Goal: Information Seeking & Learning: Learn about a topic

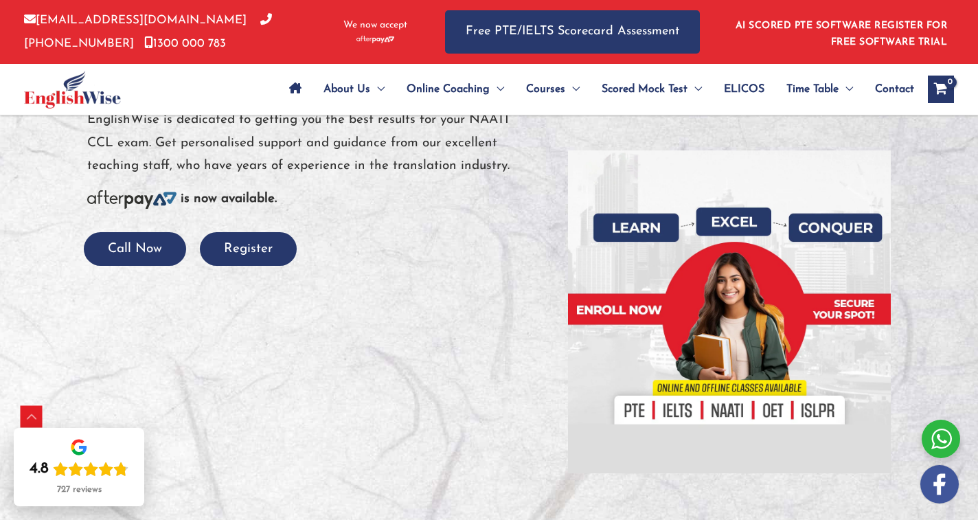
scroll to position [240, 0]
click at [895, 93] on span "Contact" at bounding box center [894, 89] width 39 height 48
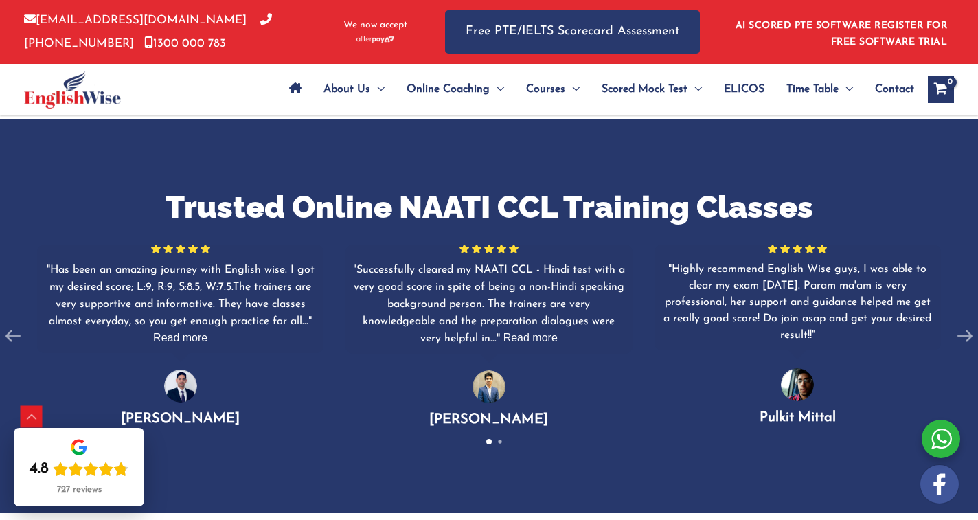
scroll to position [2136, 0]
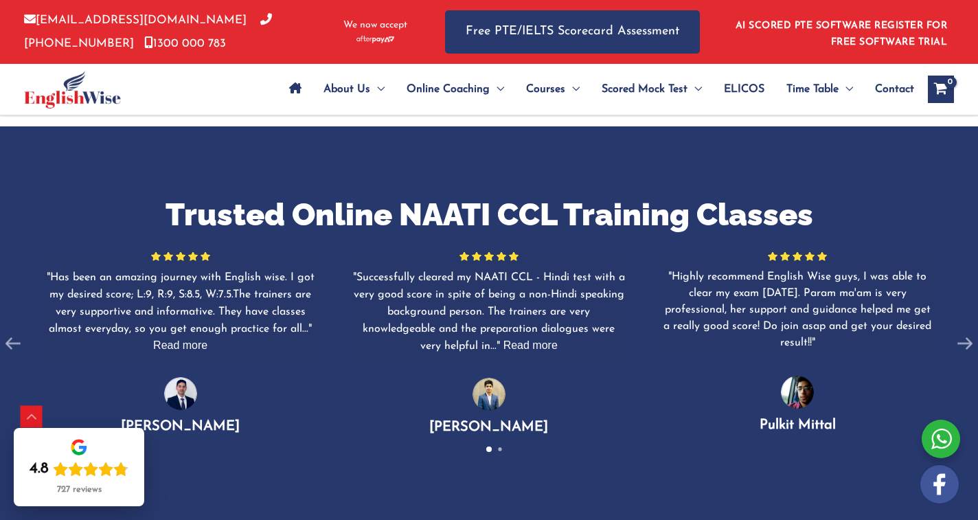
click at [497, 447] on div at bounding box center [489, 449] width 55 height 5
click at [500, 433] on div "Trusted Online NAATI CCL Training Classes For the quality and assurance, Englis…" at bounding box center [489, 323] width 978 height 394
click at [534, 339] on span "Read more" at bounding box center [531, 345] width 54 height 12
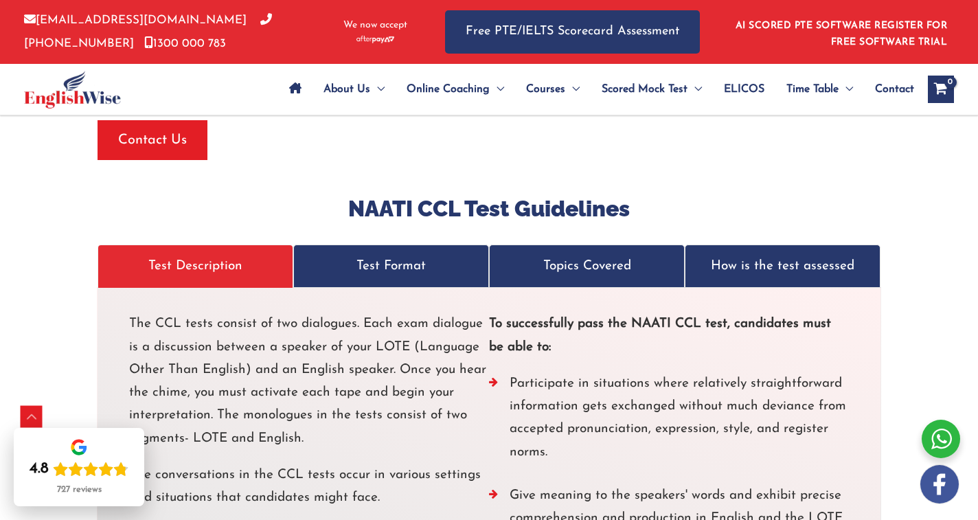
scroll to position [3809, 0]
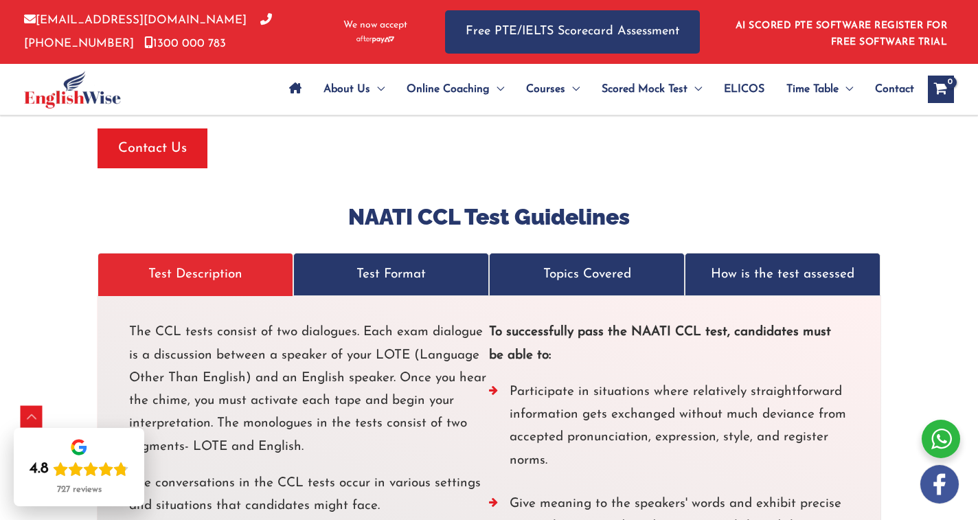
click at [405, 263] on p "Test Format" at bounding box center [391, 274] width 167 height 23
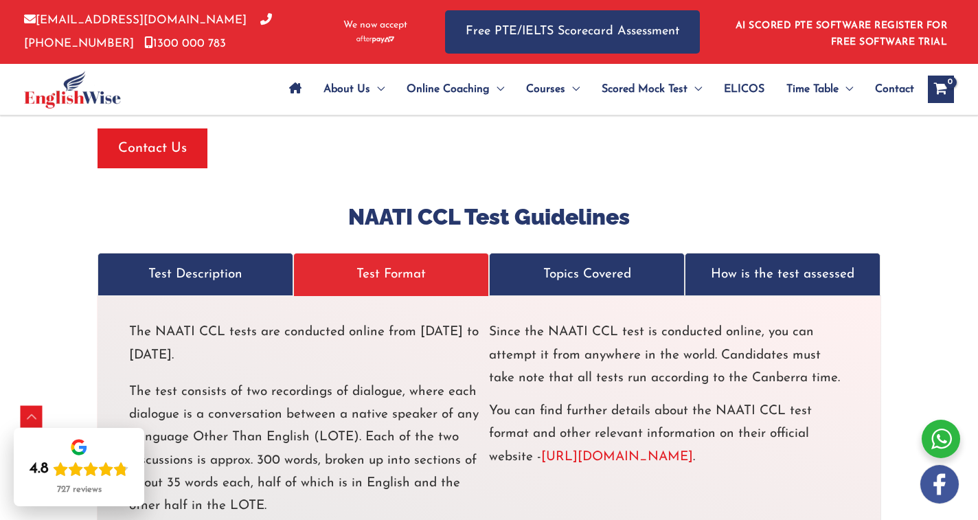
click at [642, 263] on p "Topics Covered" at bounding box center [587, 274] width 167 height 23
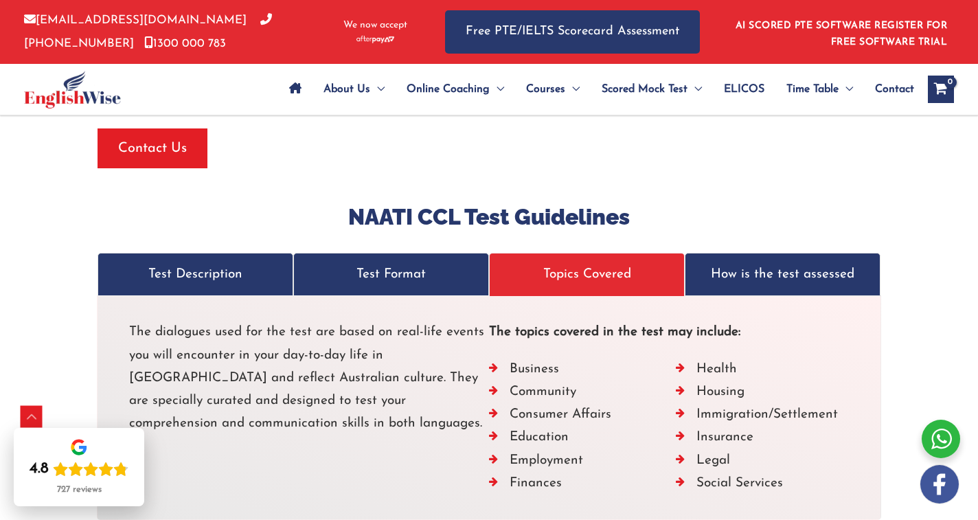
click at [824, 263] on p "How is the test assessed" at bounding box center [782, 274] width 167 height 23
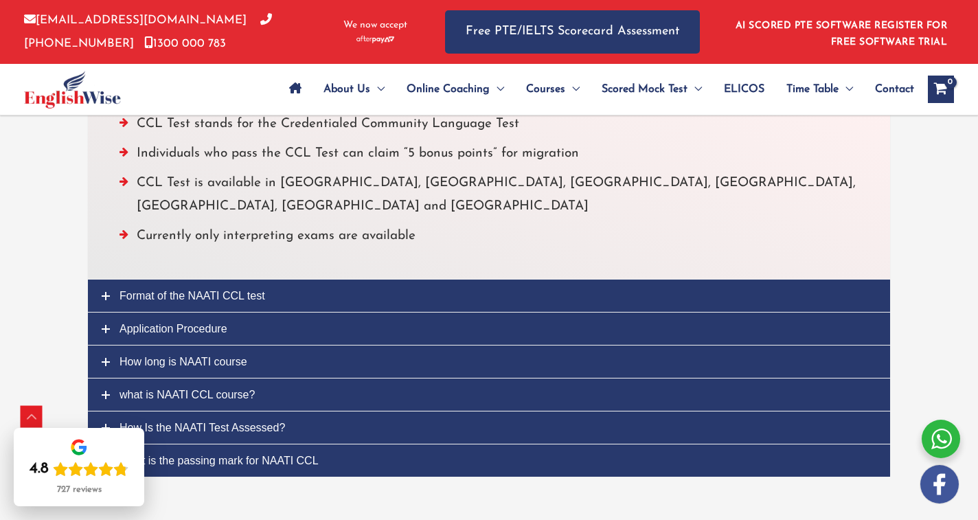
scroll to position [3315, 0]
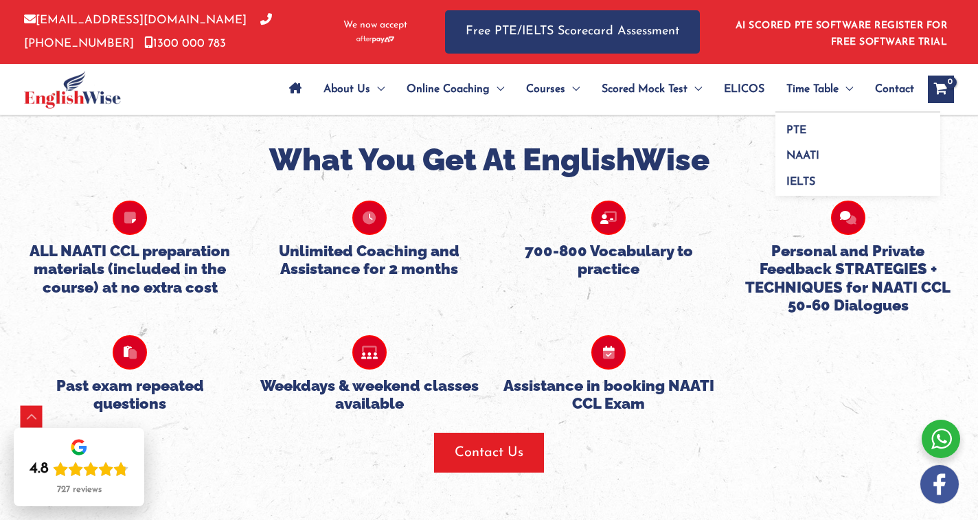
click at [820, 90] on span "Time Table" at bounding box center [813, 89] width 52 height 48
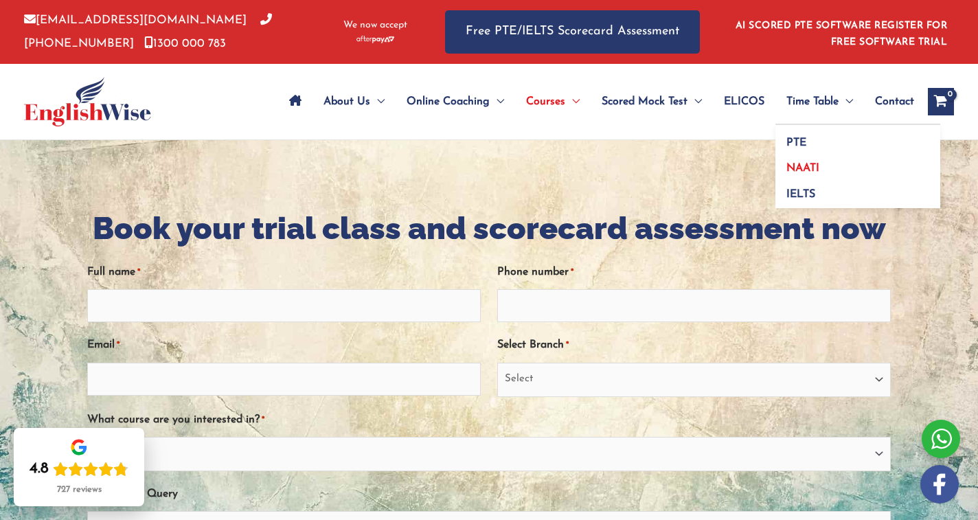
click at [792, 170] on span "NAATI" at bounding box center [803, 168] width 33 height 11
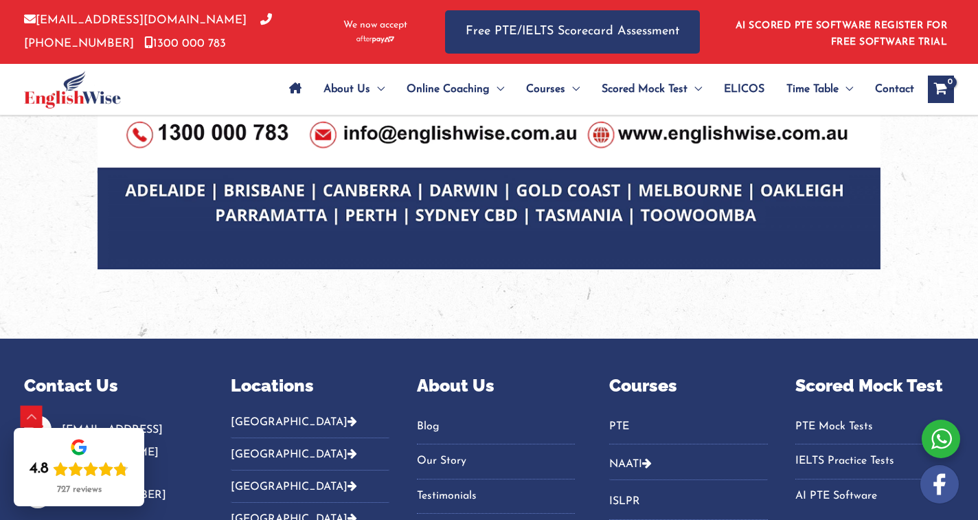
scroll to position [1284, 0]
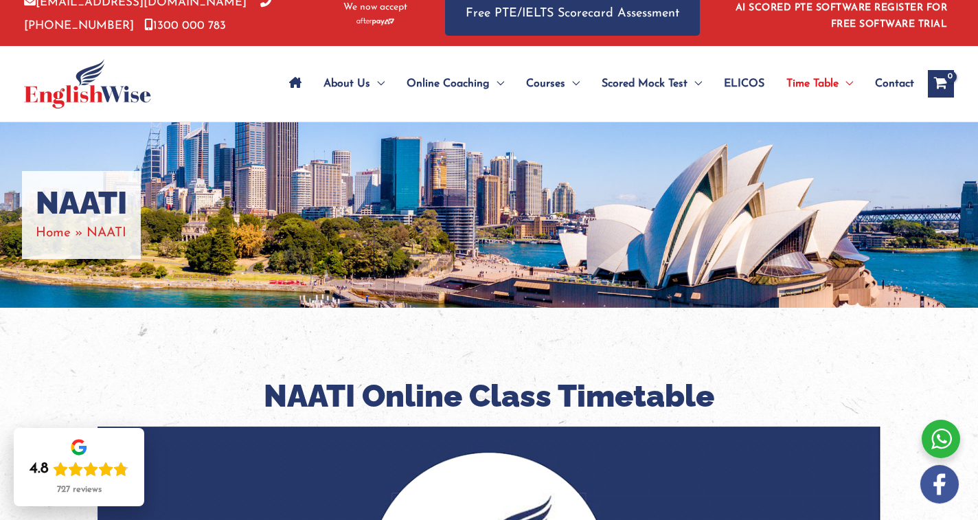
scroll to position [0, 0]
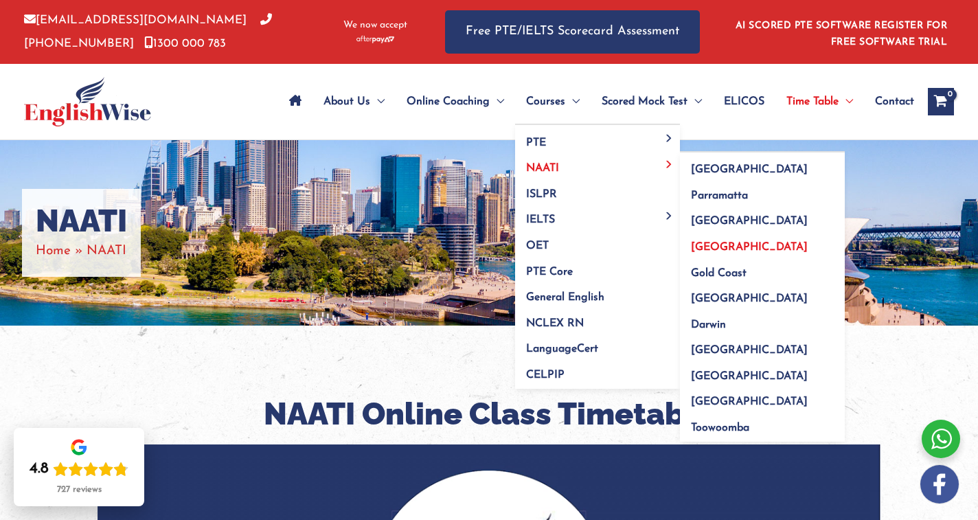
click at [706, 251] on span "[GEOGRAPHIC_DATA]" at bounding box center [749, 247] width 117 height 11
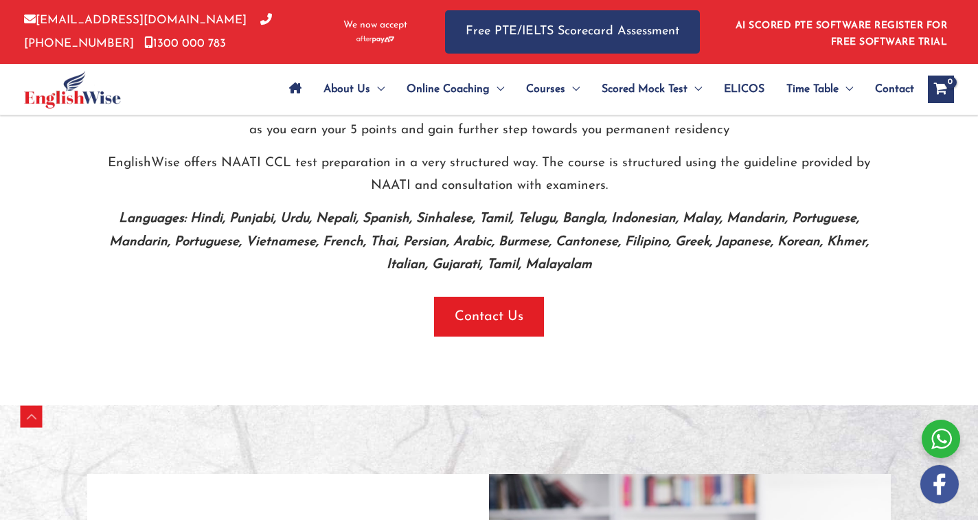
scroll to position [835, 0]
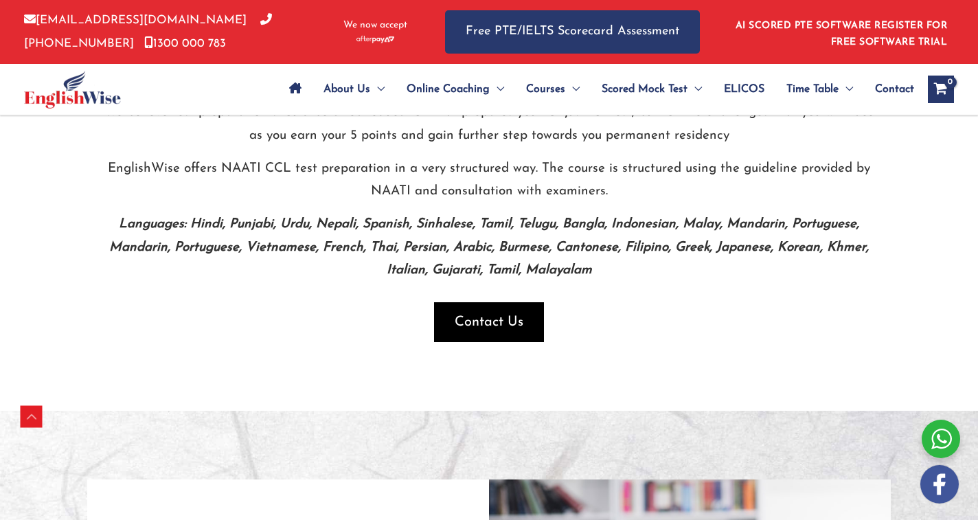
click at [497, 315] on span "Contact Us" at bounding box center [489, 322] width 69 height 19
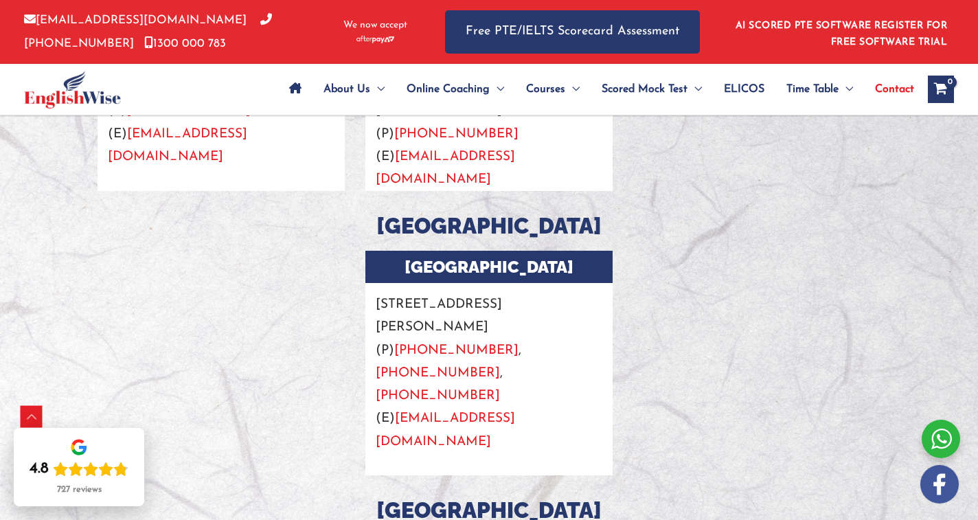
scroll to position [1958, 0]
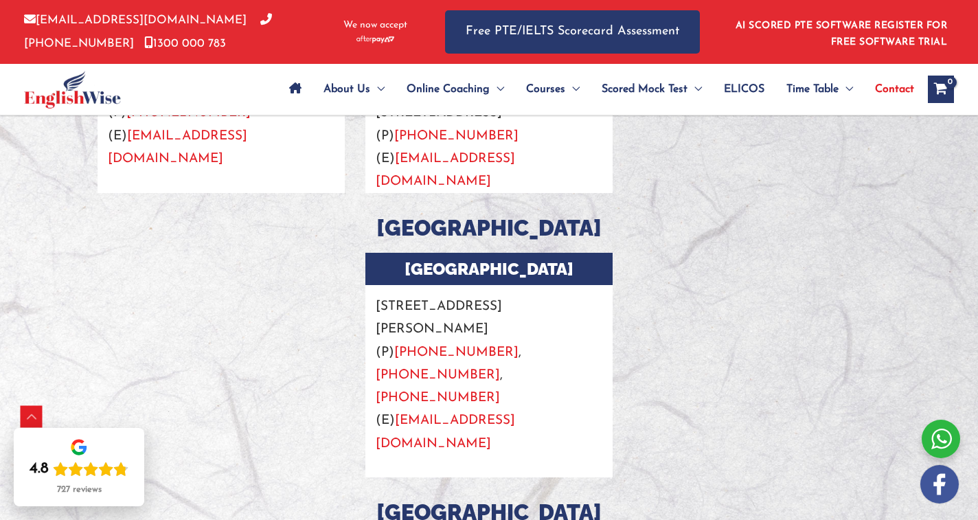
click at [739, 90] on span "ELICOS" at bounding box center [744, 89] width 41 height 48
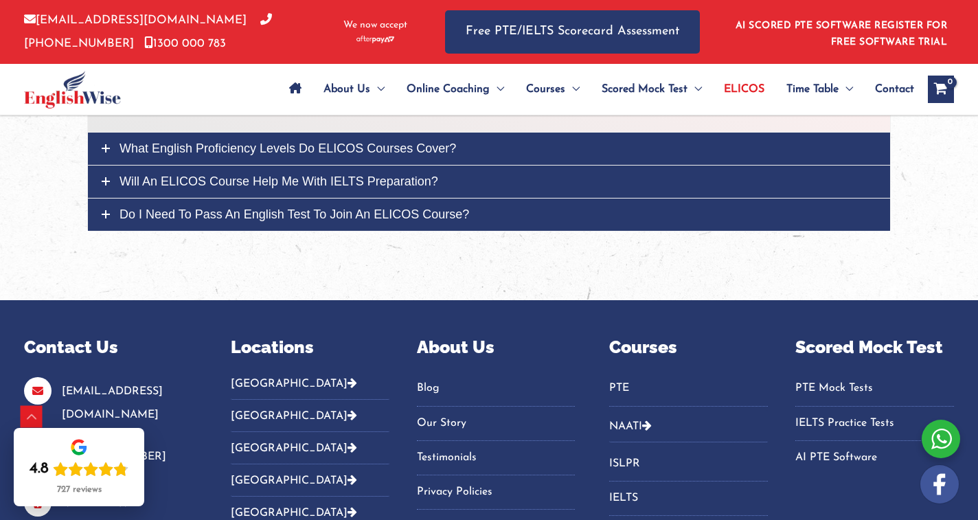
scroll to position [3552, 0]
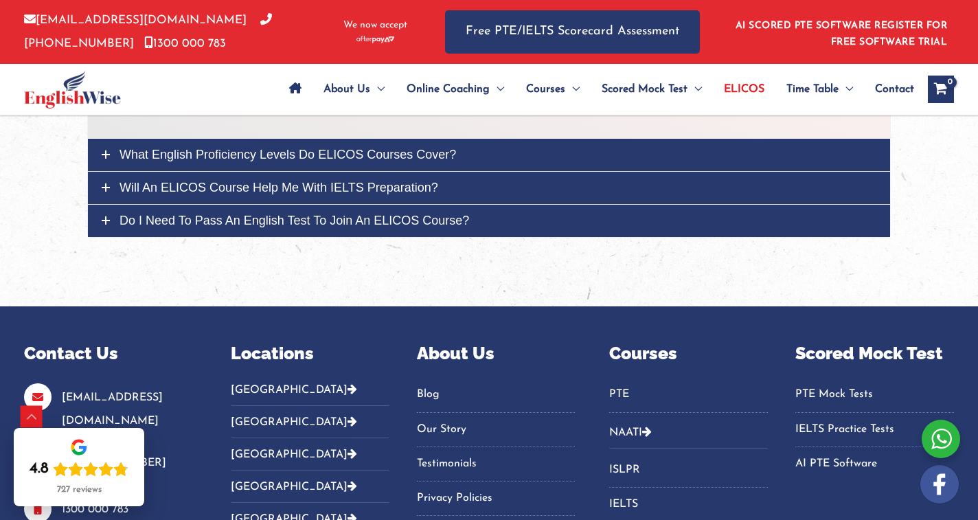
click at [372, 219] on span "Do I need to pass an English test to join an ELICOS course?" at bounding box center [295, 221] width 350 height 14
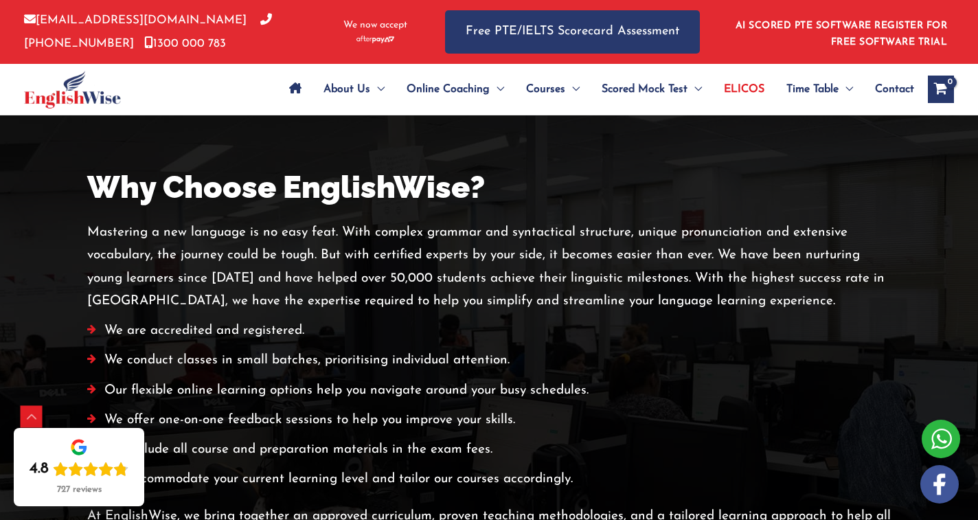
scroll to position [2698, 0]
